Goal: Communication & Community: Connect with others

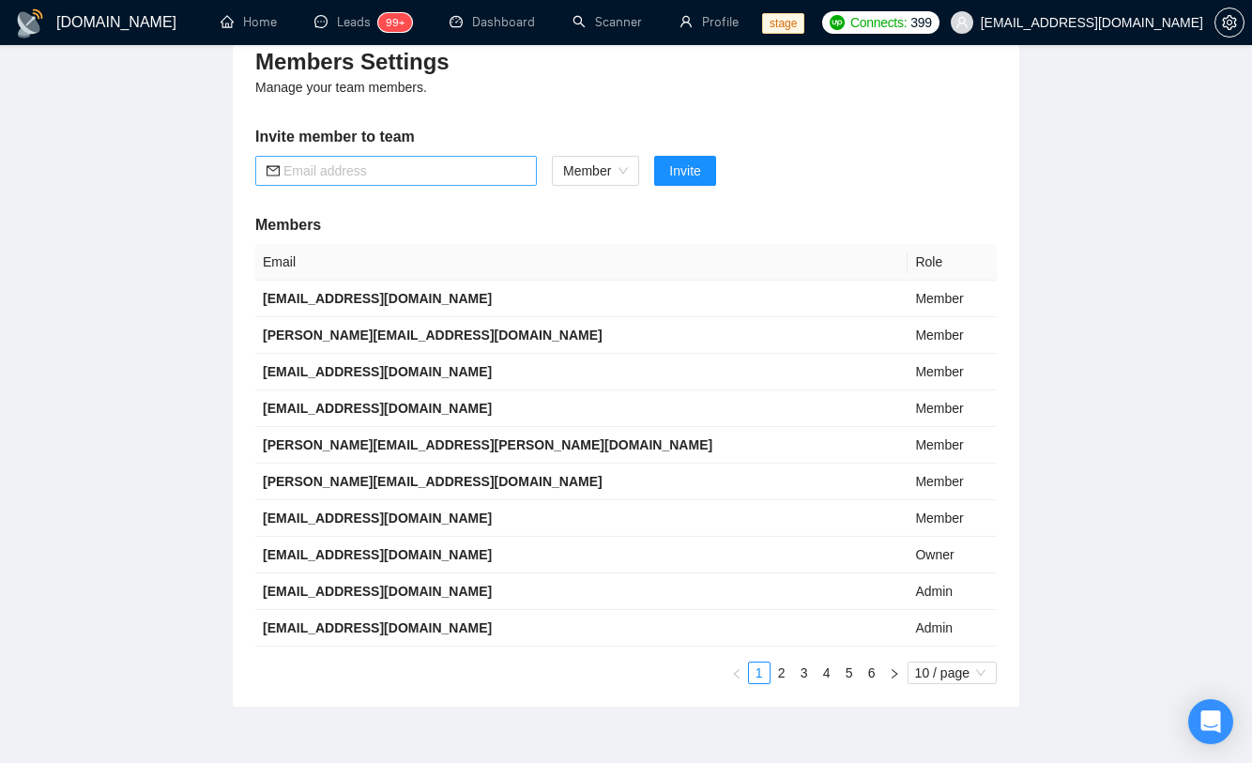
click at [444, 175] on input "text" at bounding box center [404, 170] width 242 height 21
paste input "[EMAIL_ADDRESS][DOMAIN_NAME]"
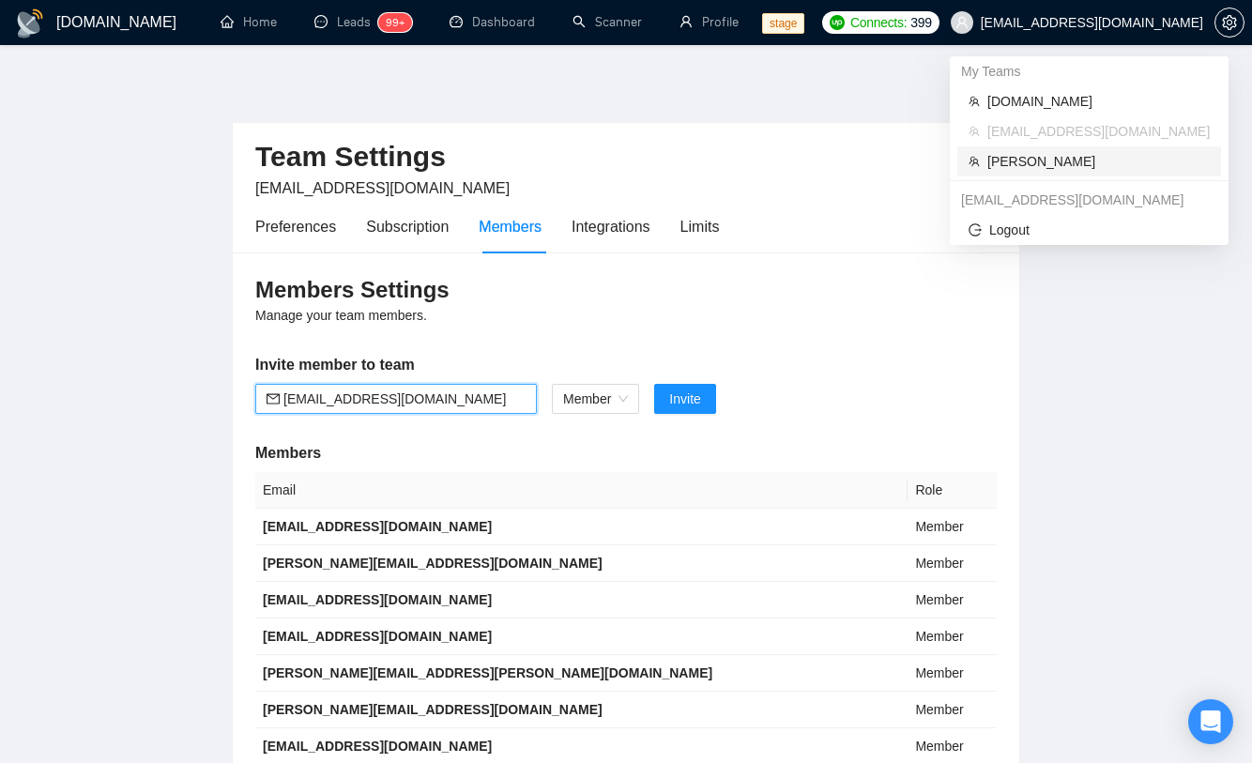
type input "[EMAIL_ADDRESS][DOMAIN_NAME]"
click at [1022, 166] on span "[PERSON_NAME]" at bounding box center [1098, 161] width 222 height 21
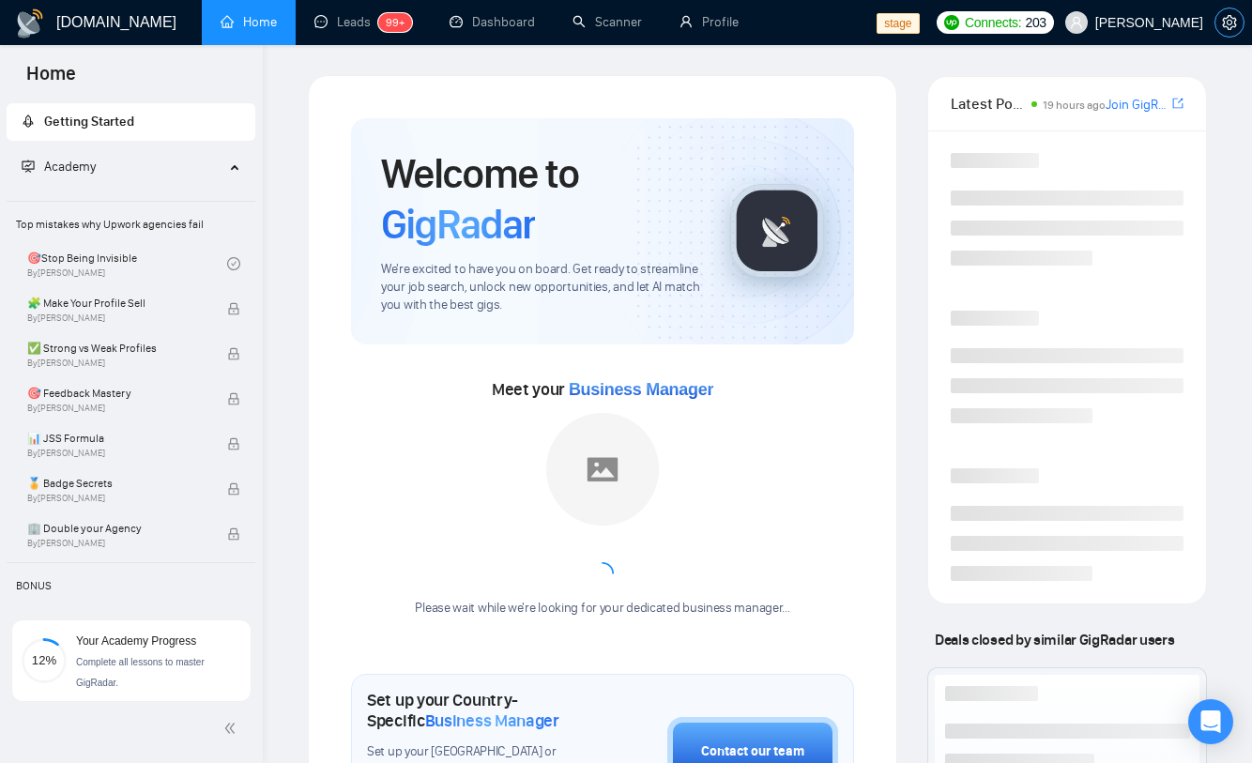
click at [1230, 22] on icon "setting" at bounding box center [1229, 22] width 15 height 15
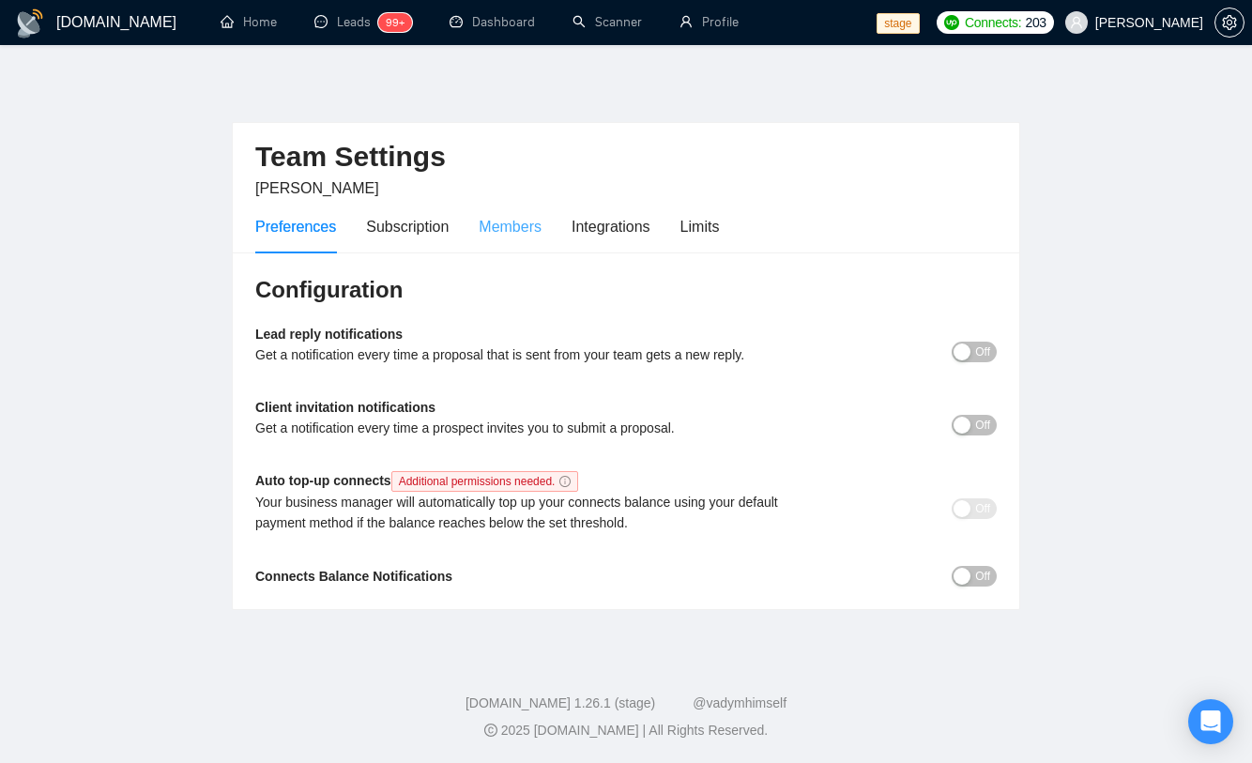
click at [505, 237] on div "Members" at bounding box center [510, 226] width 63 height 53
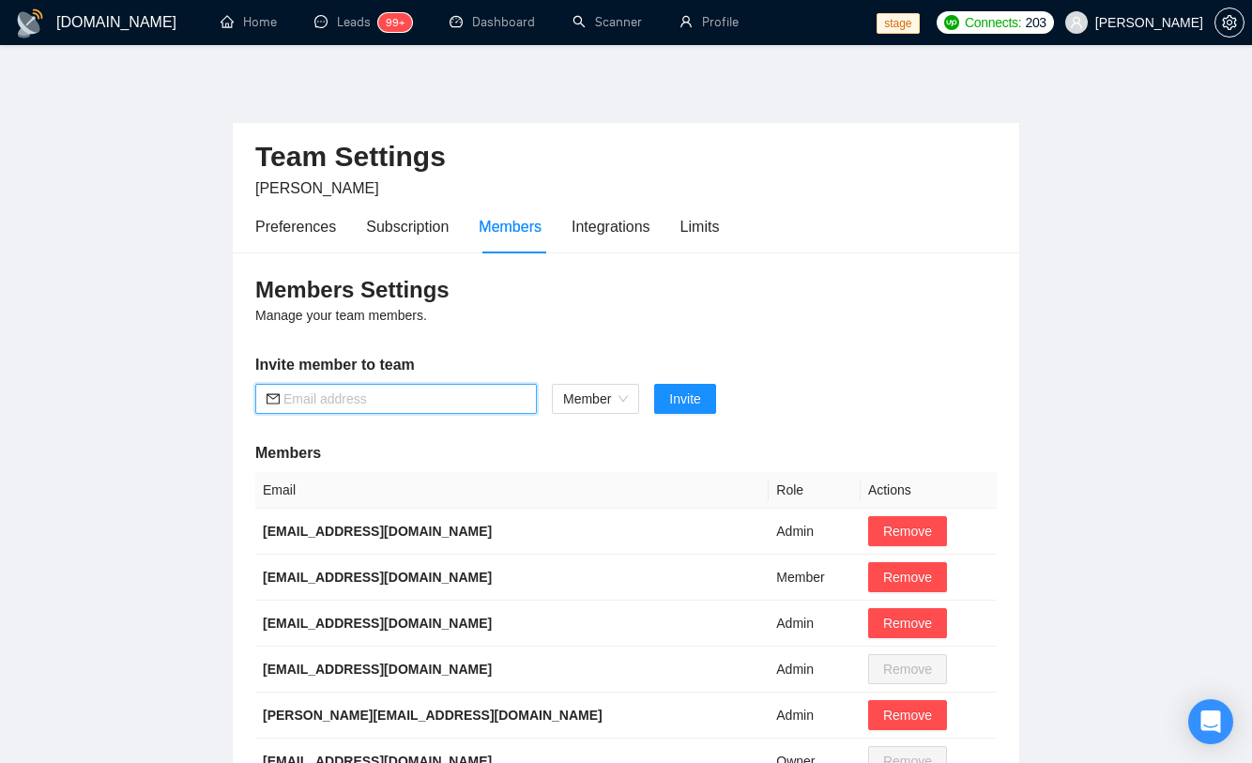
click at [413, 400] on input "text" at bounding box center [404, 398] width 242 height 21
paste input "[EMAIL_ADDRESS][DOMAIN_NAME]"
type input "[EMAIL_ADDRESS][DOMAIN_NAME]"
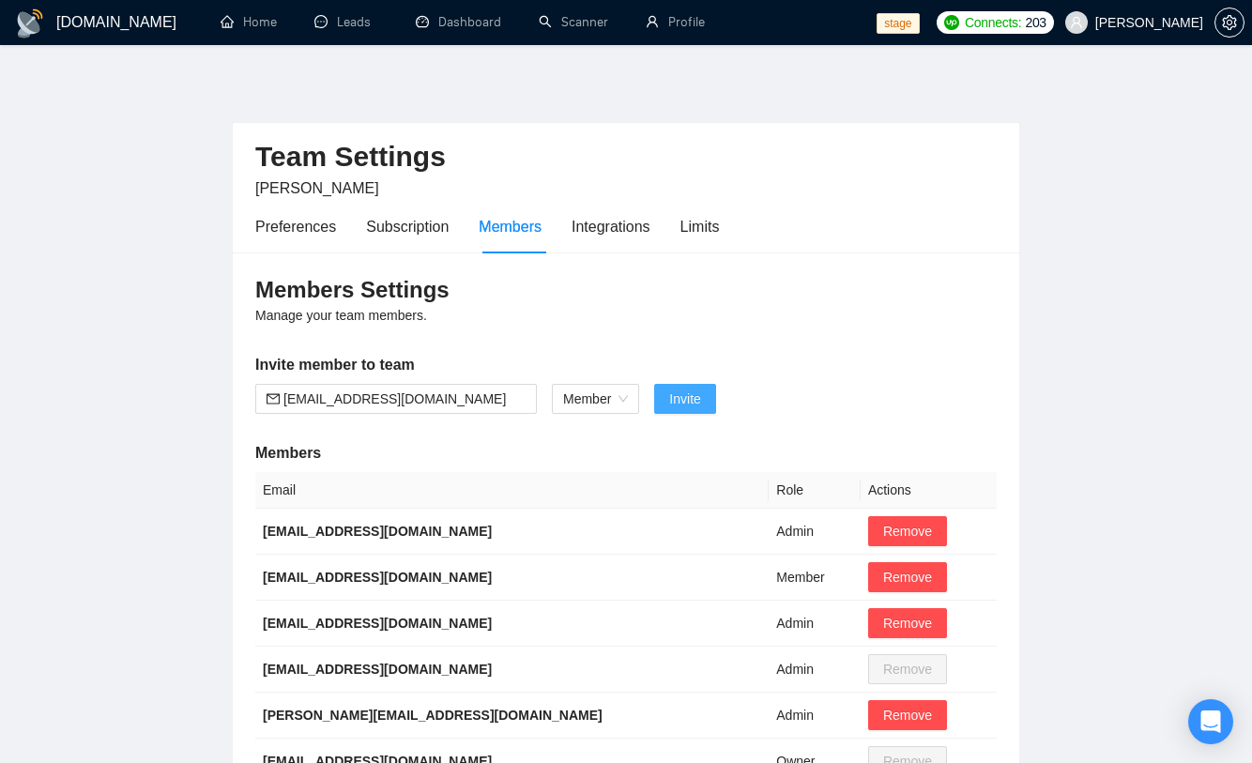
drag, startPoint x: 690, startPoint y: 398, endPoint x: 660, endPoint y: 547, distance: 152.2
click at [690, 398] on span "Invite" at bounding box center [684, 398] width 31 height 21
